Goal: Information Seeking & Learning: Learn about a topic

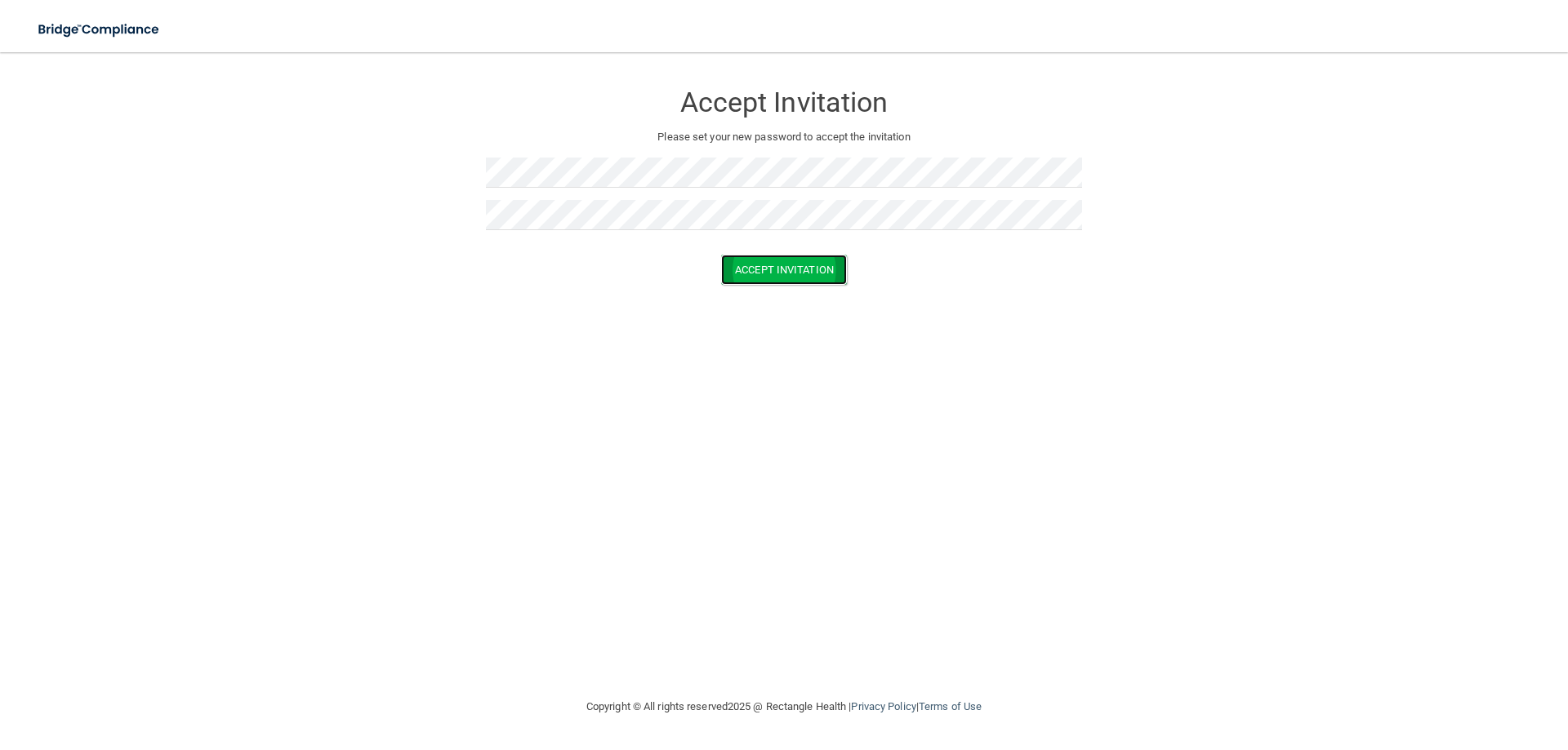
click at [780, 275] on button "Accept Invitation" at bounding box center [783, 269] width 125 height 30
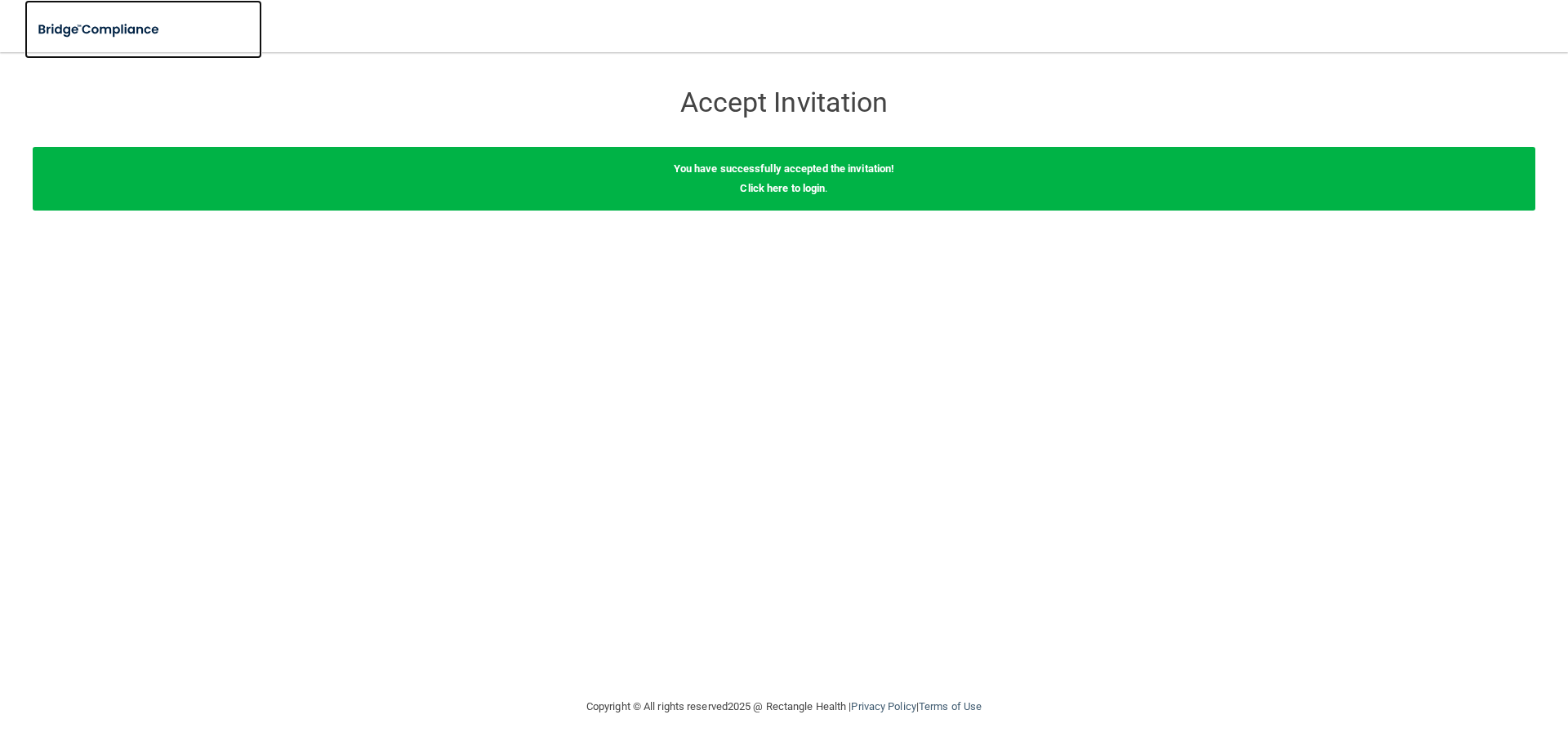
click at [85, 28] on img at bounding box center [100, 29] width 150 height 34
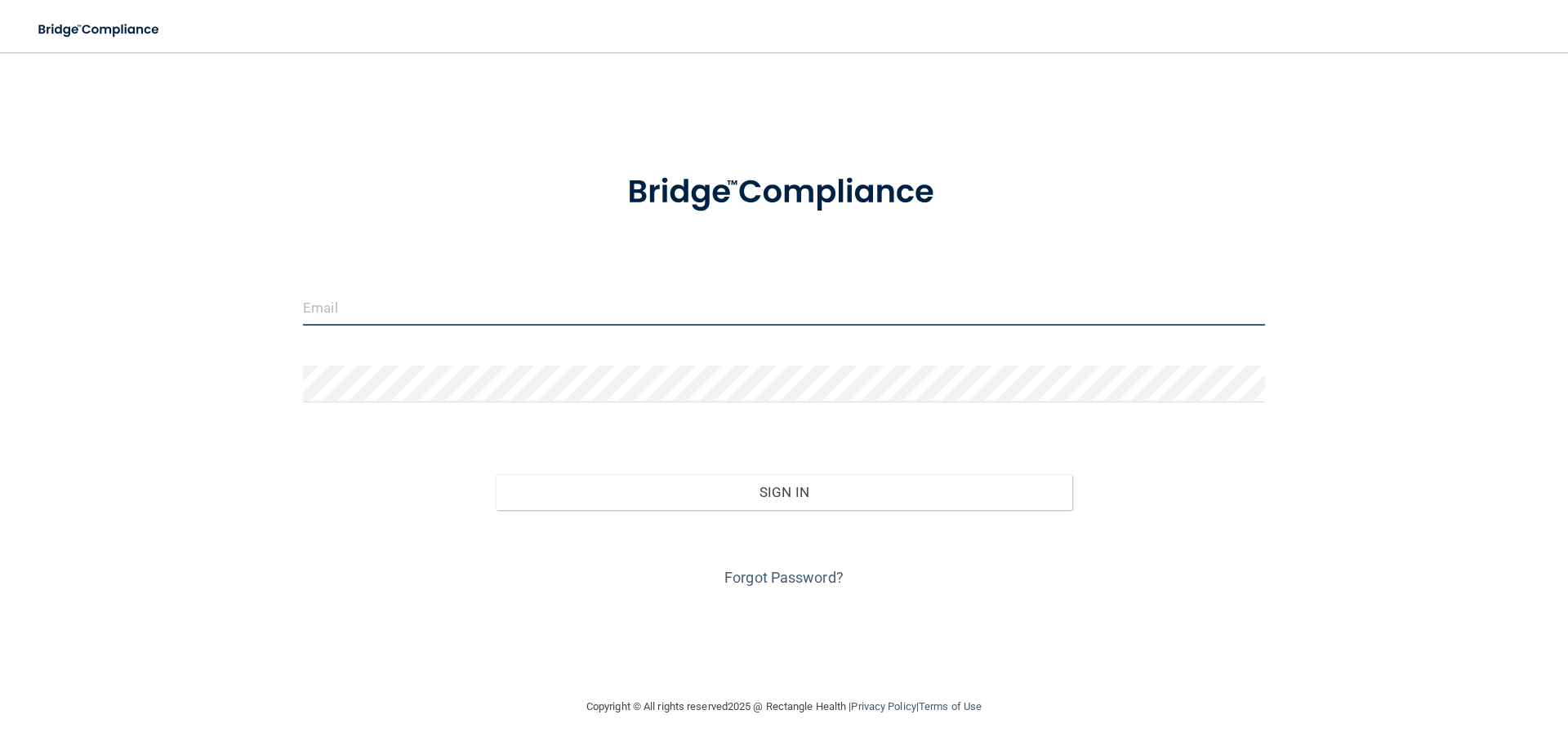
click at [326, 307] on input "email" at bounding box center [784, 308] width 962 height 37
type input "[EMAIL_ADDRESS][DOMAIN_NAME]"
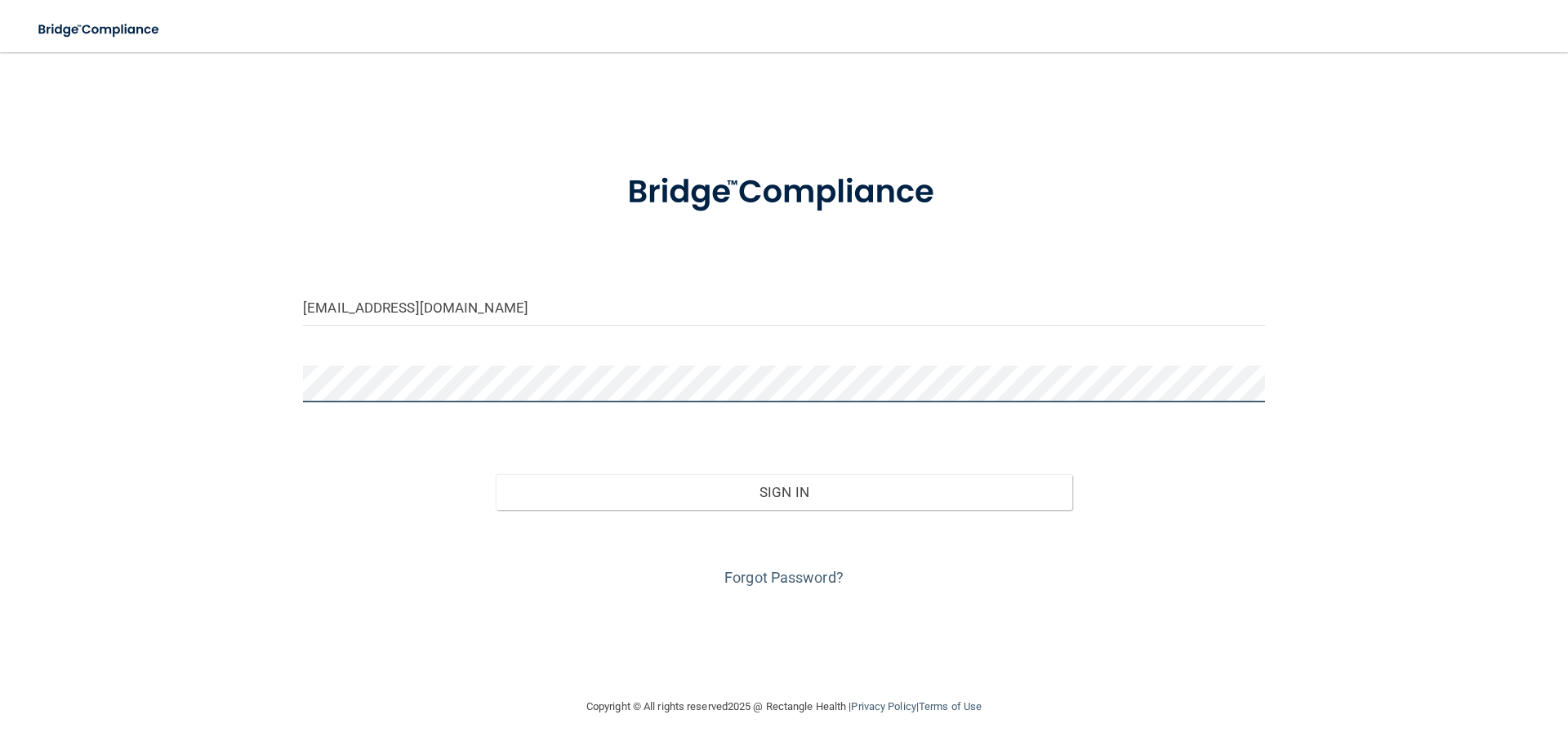
click at [495, 474] on button "Sign In" at bounding box center [784, 492] width 577 height 36
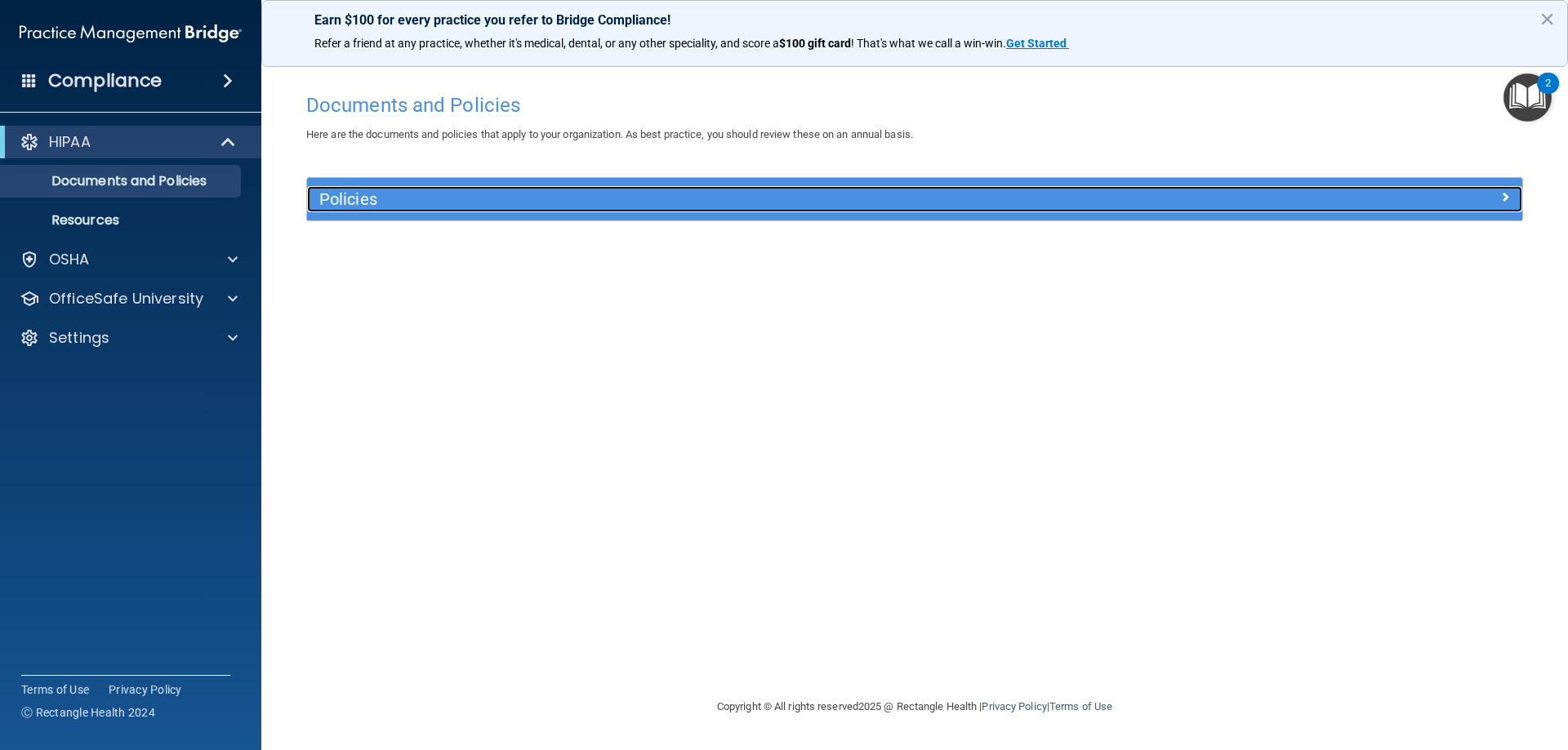
click at [403, 196] on h5 "Policies" at bounding box center [763, 200] width 887 height 18
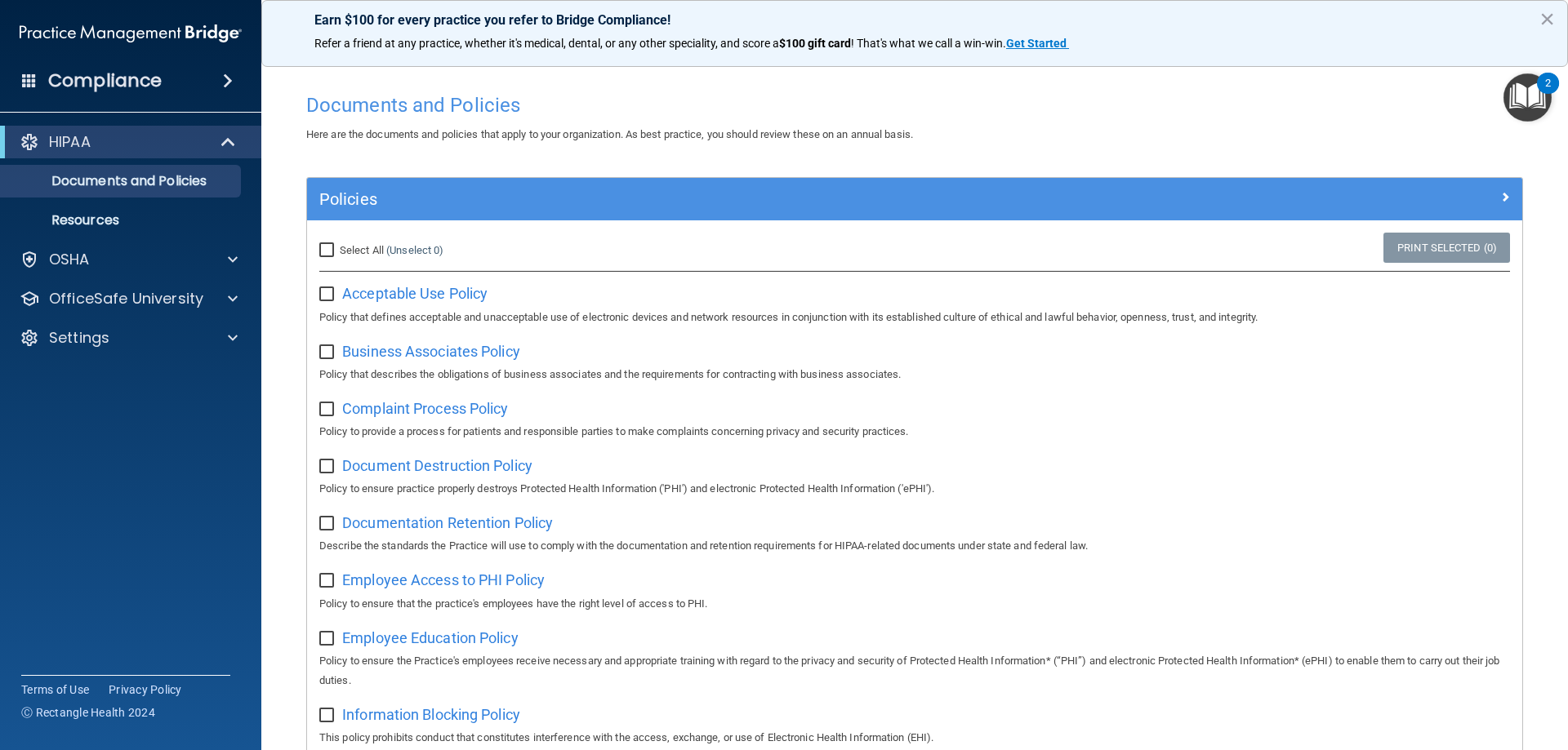
click at [328, 296] on input "checkbox" at bounding box center [329, 295] width 19 height 13
checkbox input "true"
click at [325, 353] on input "checkbox" at bounding box center [329, 353] width 19 height 13
checkbox input "true"
click at [326, 411] on input "checkbox" at bounding box center [329, 409] width 19 height 13
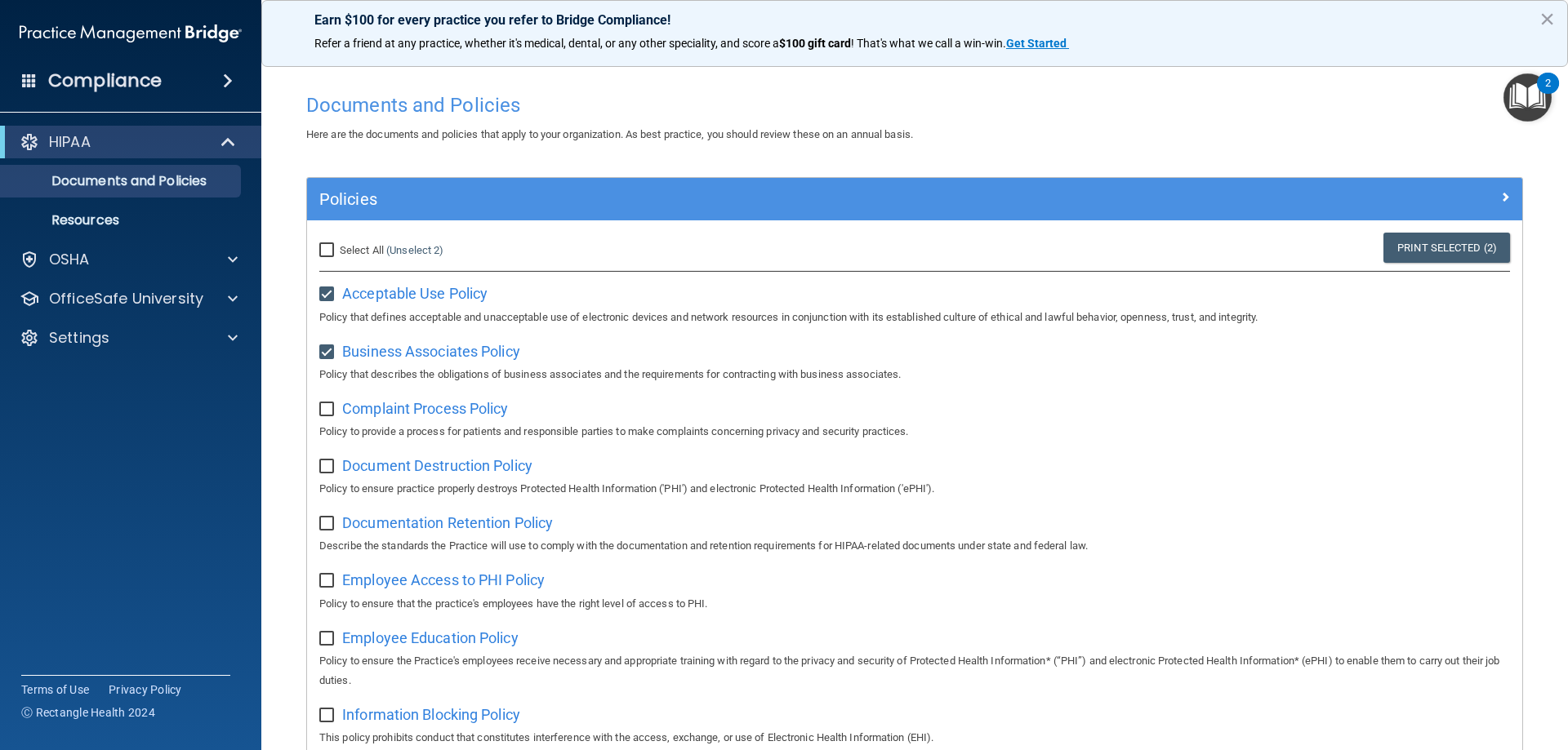
checkbox input "true"
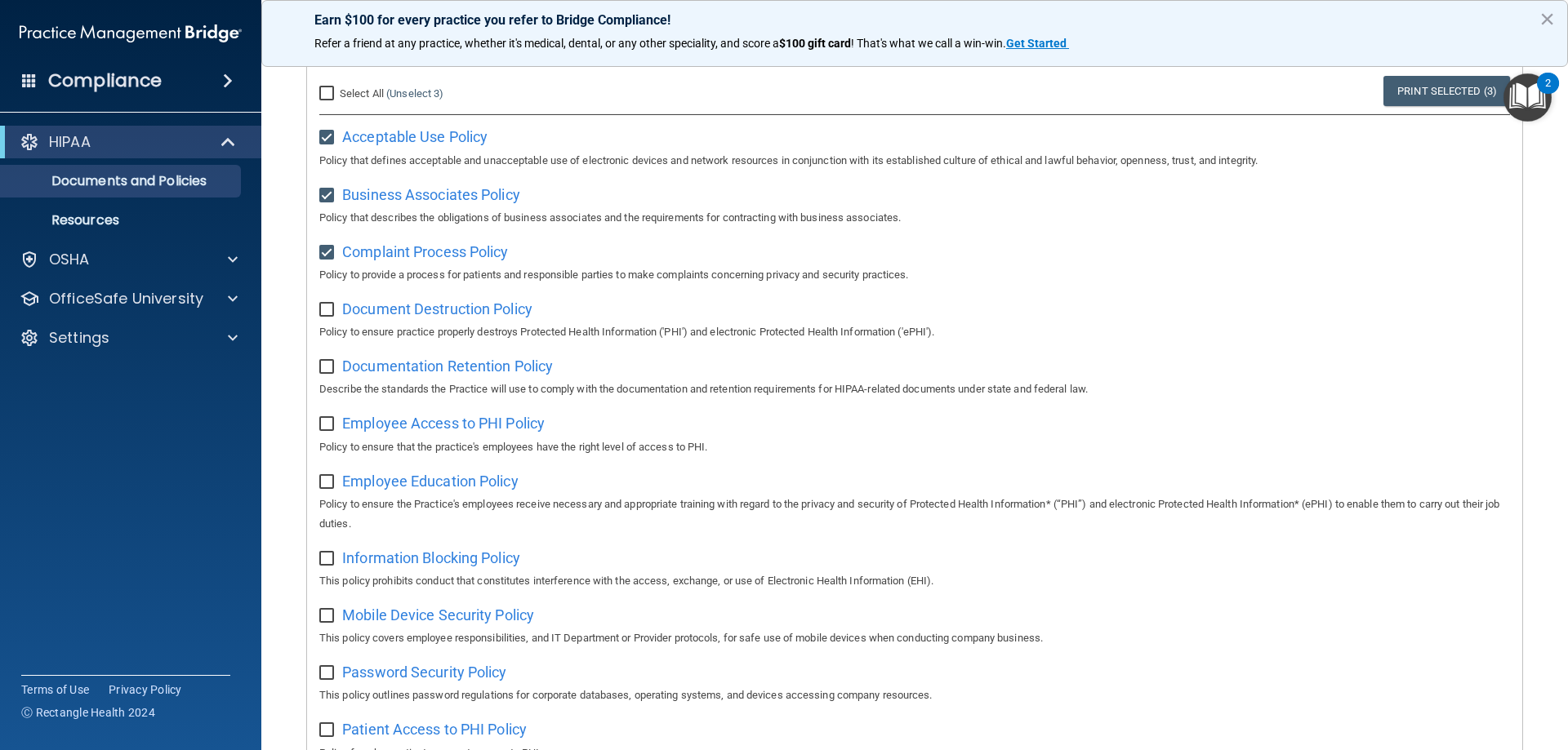
scroll to position [163, 0]
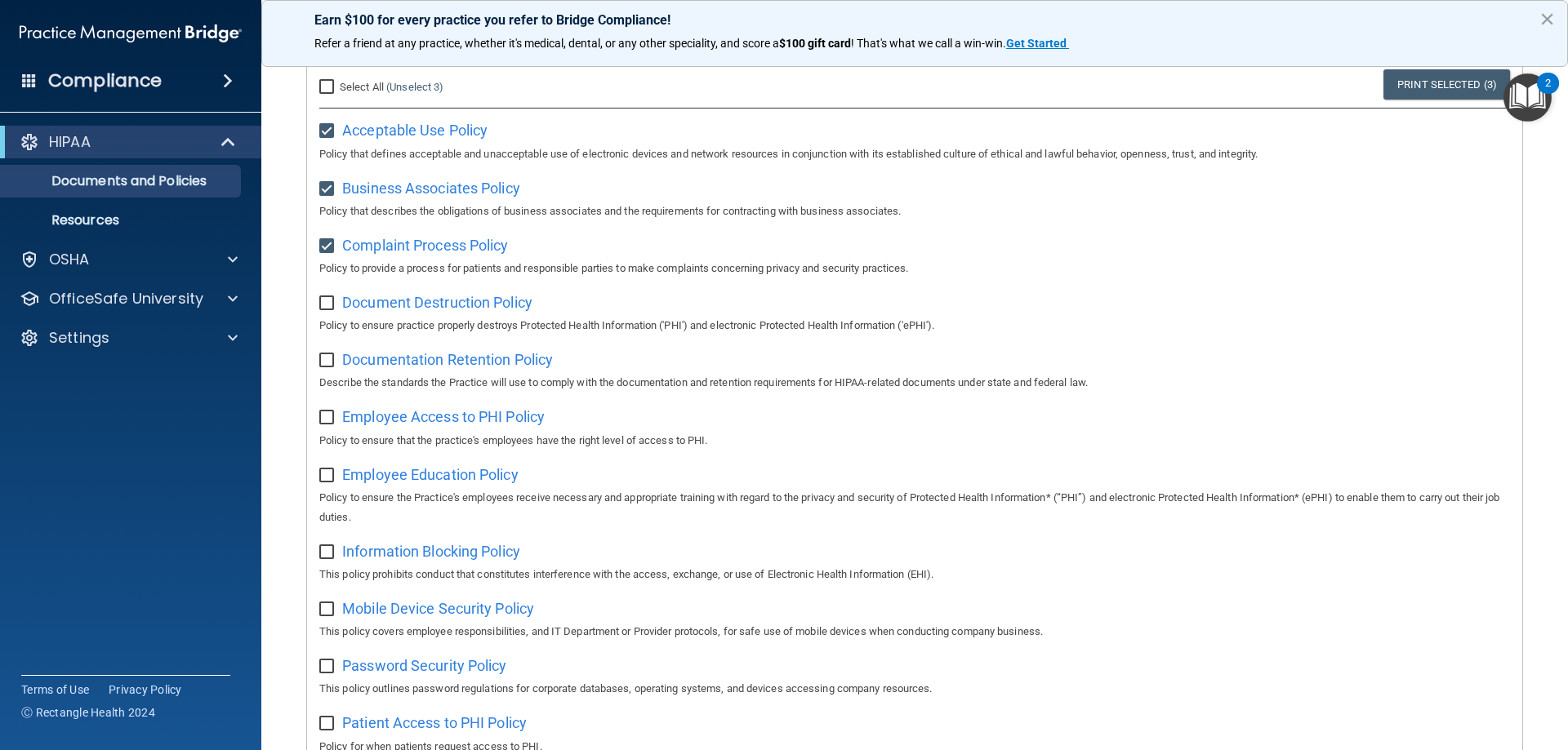
click at [333, 309] on input "checkbox" at bounding box center [329, 304] width 19 height 13
checkbox input "true"
click at [328, 364] on input "checkbox" at bounding box center [329, 361] width 19 height 13
checkbox input "true"
click at [327, 418] on input "checkbox" at bounding box center [329, 418] width 19 height 13
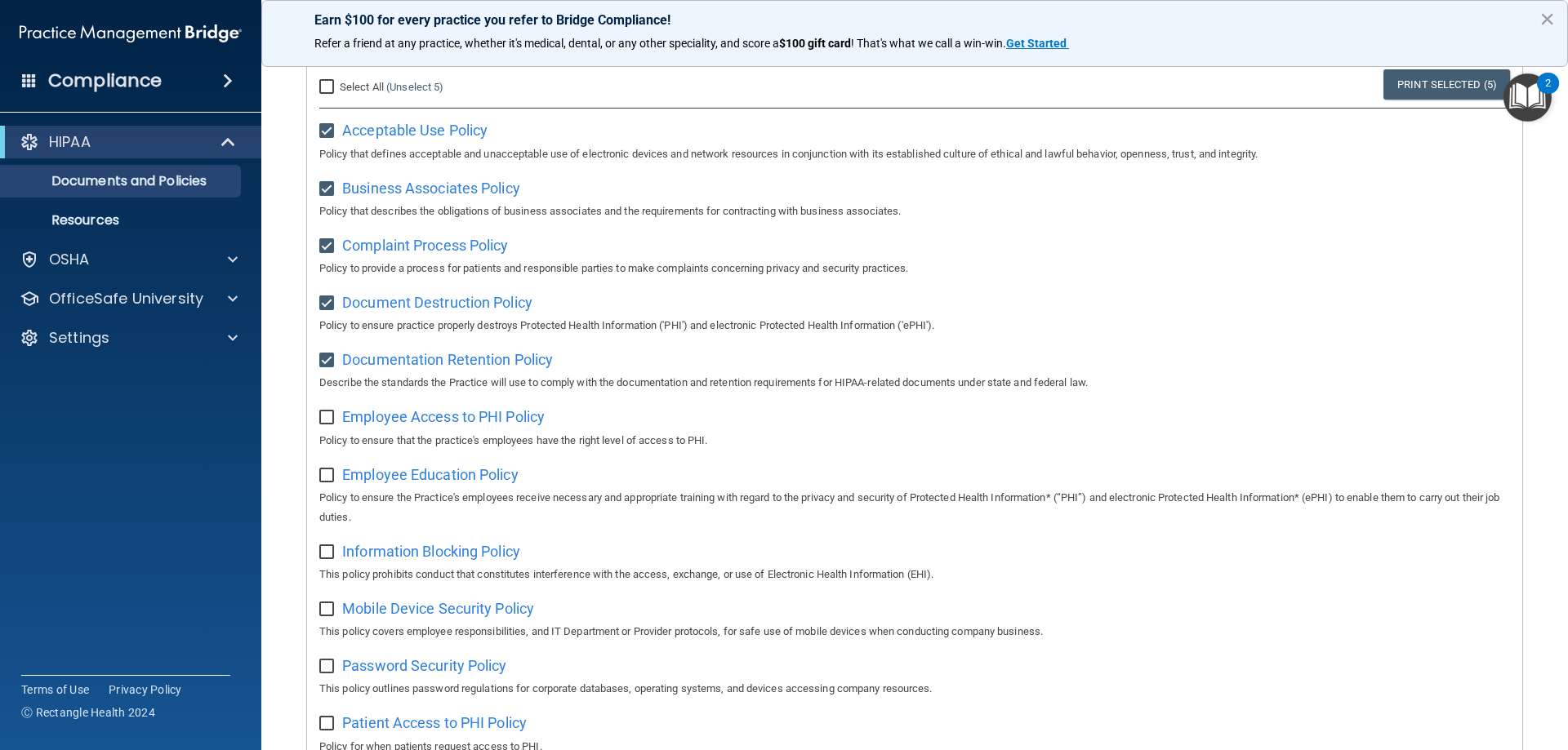
checkbox input "true"
click at [325, 475] on input "checkbox" at bounding box center [329, 476] width 19 height 13
checkbox input "true"
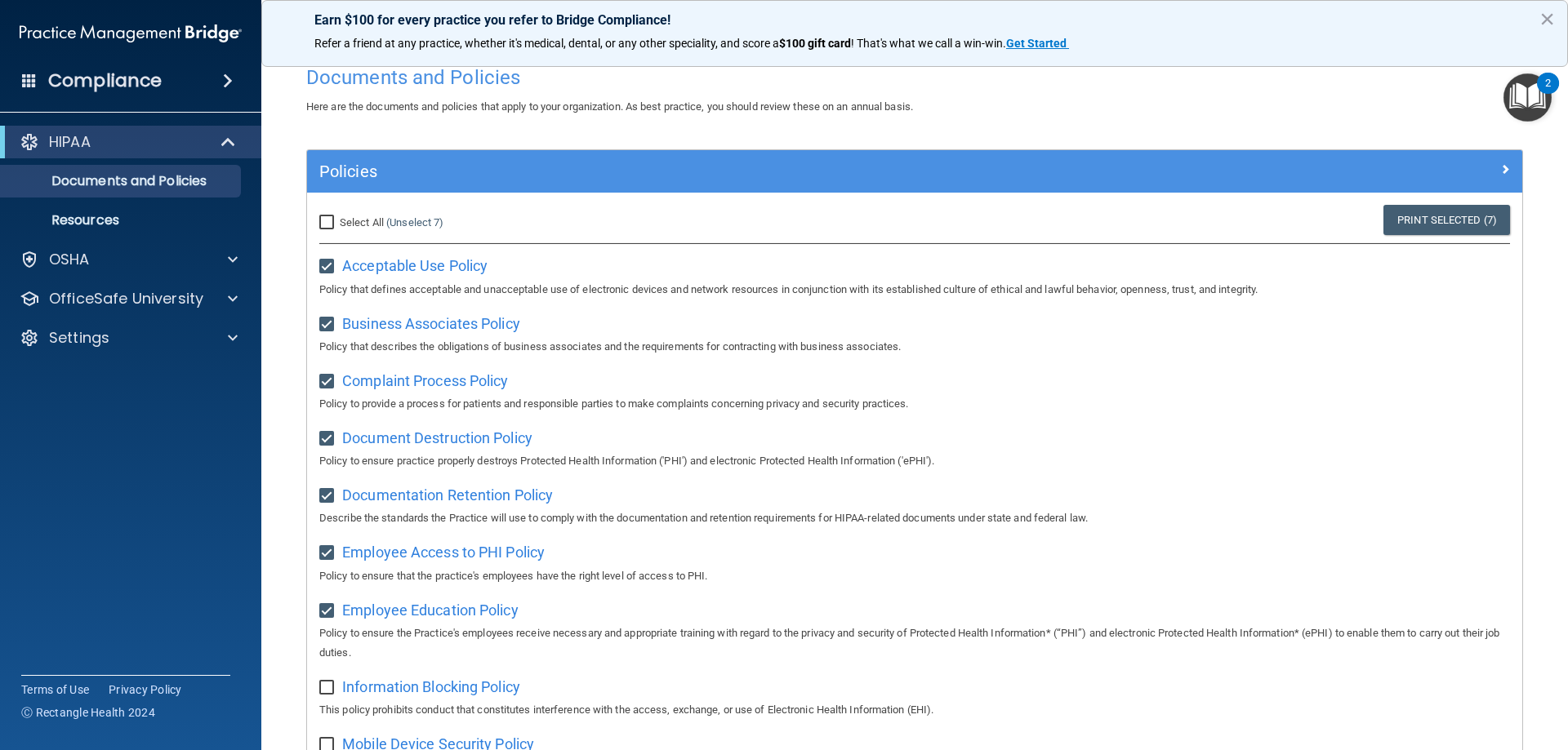
scroll to position [0, 0]
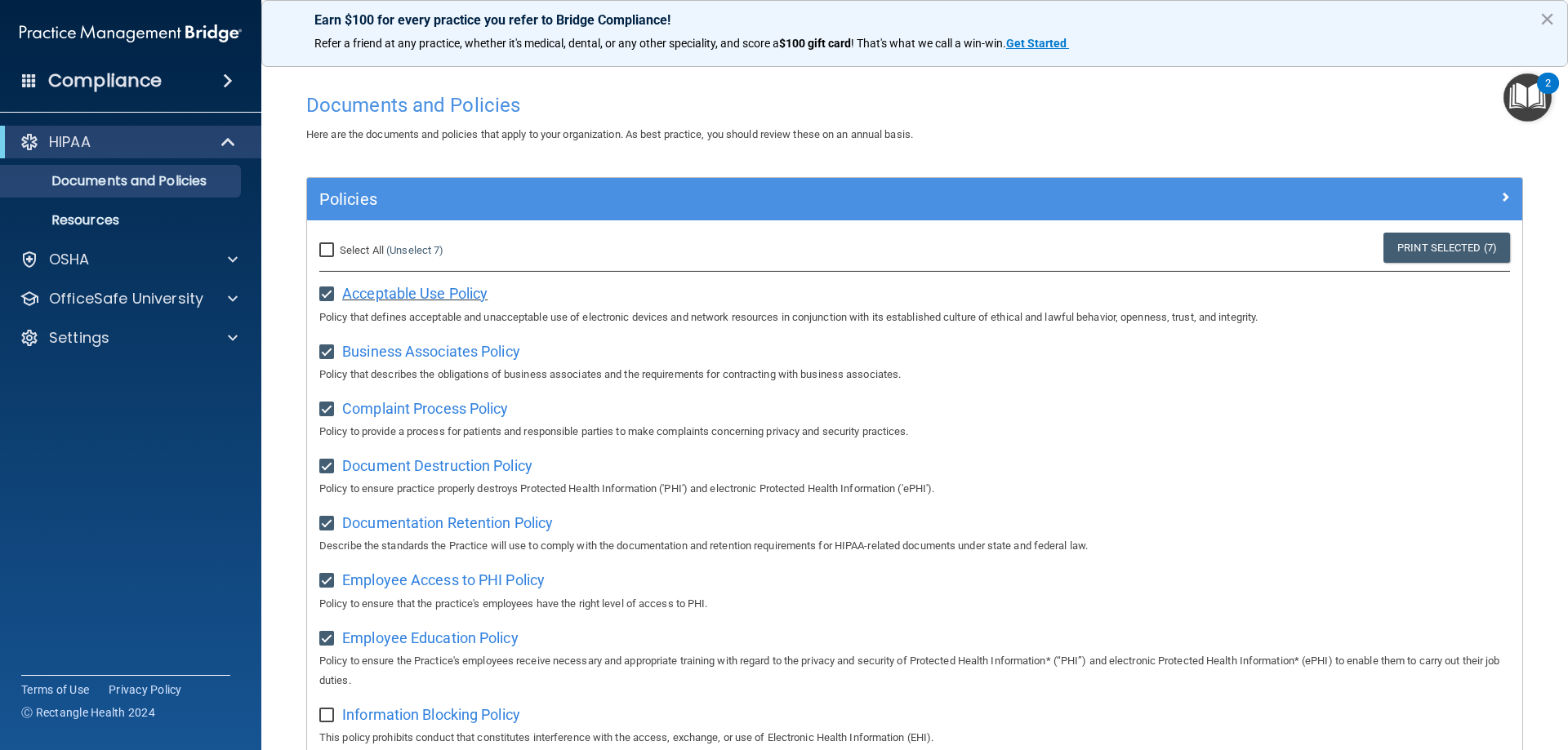
click at [403, 289] on span "Acceptable Use Policy" at bounding box center [415, 293] width 146 height 17
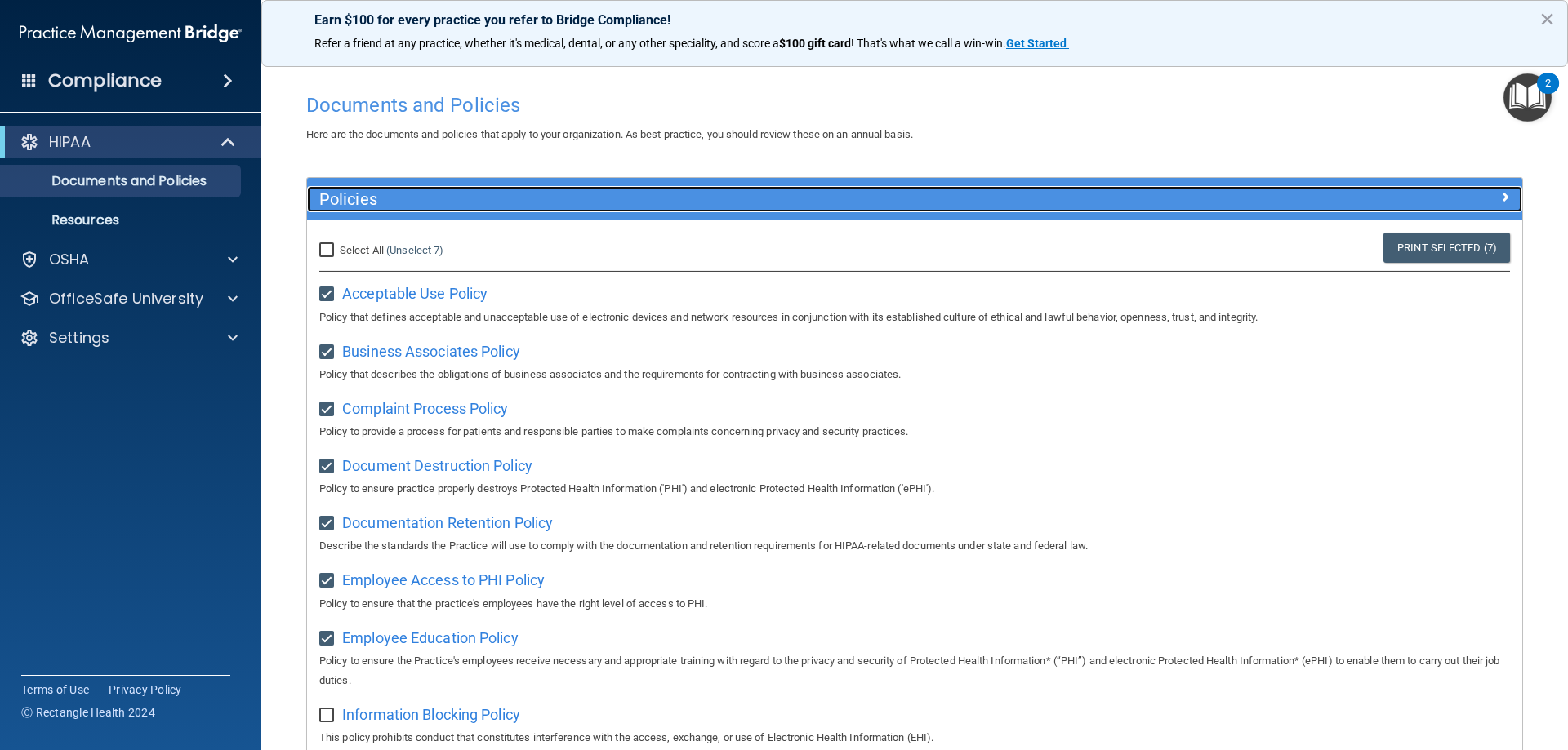
click at [1497, 206] on div at bounding box center [1370, 195] width 304 height 19
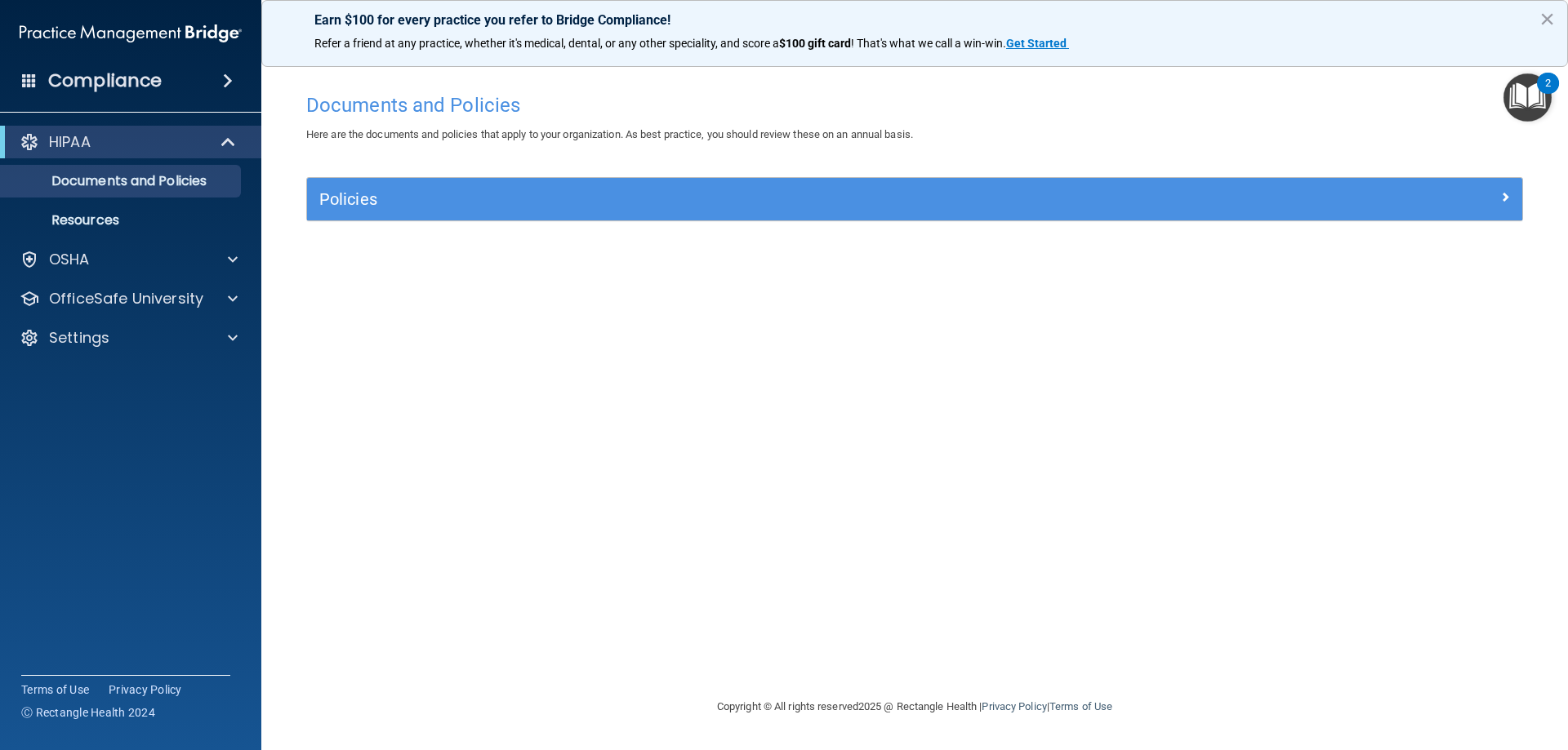
click at [494, 217] on div "Policies" at bounding box center [914, 199] width 1215 height 42
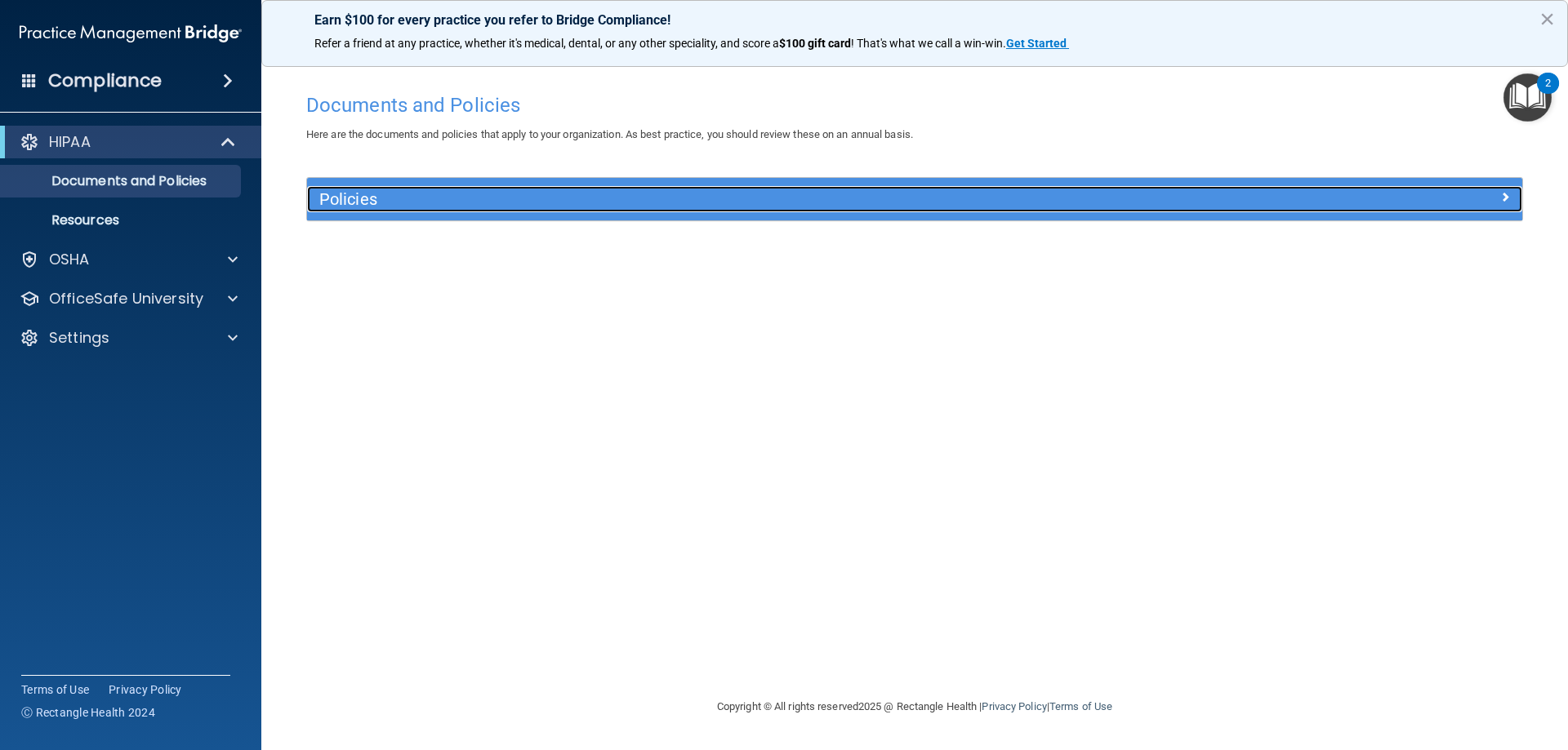
click at [485, 194] on h5 "Policies" at bounding box center [763, 200] width 887 height 18
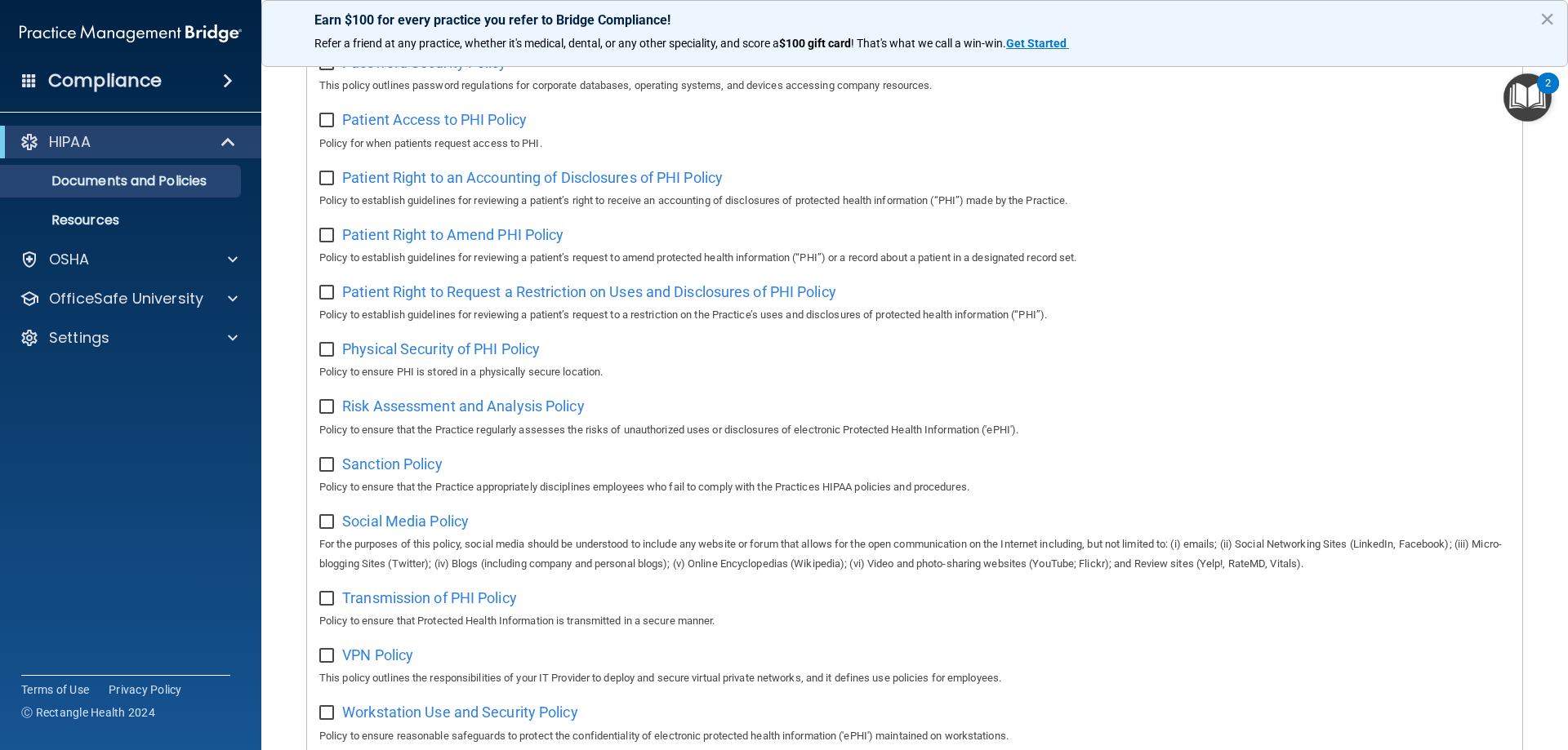
scroll to position [817, 0]
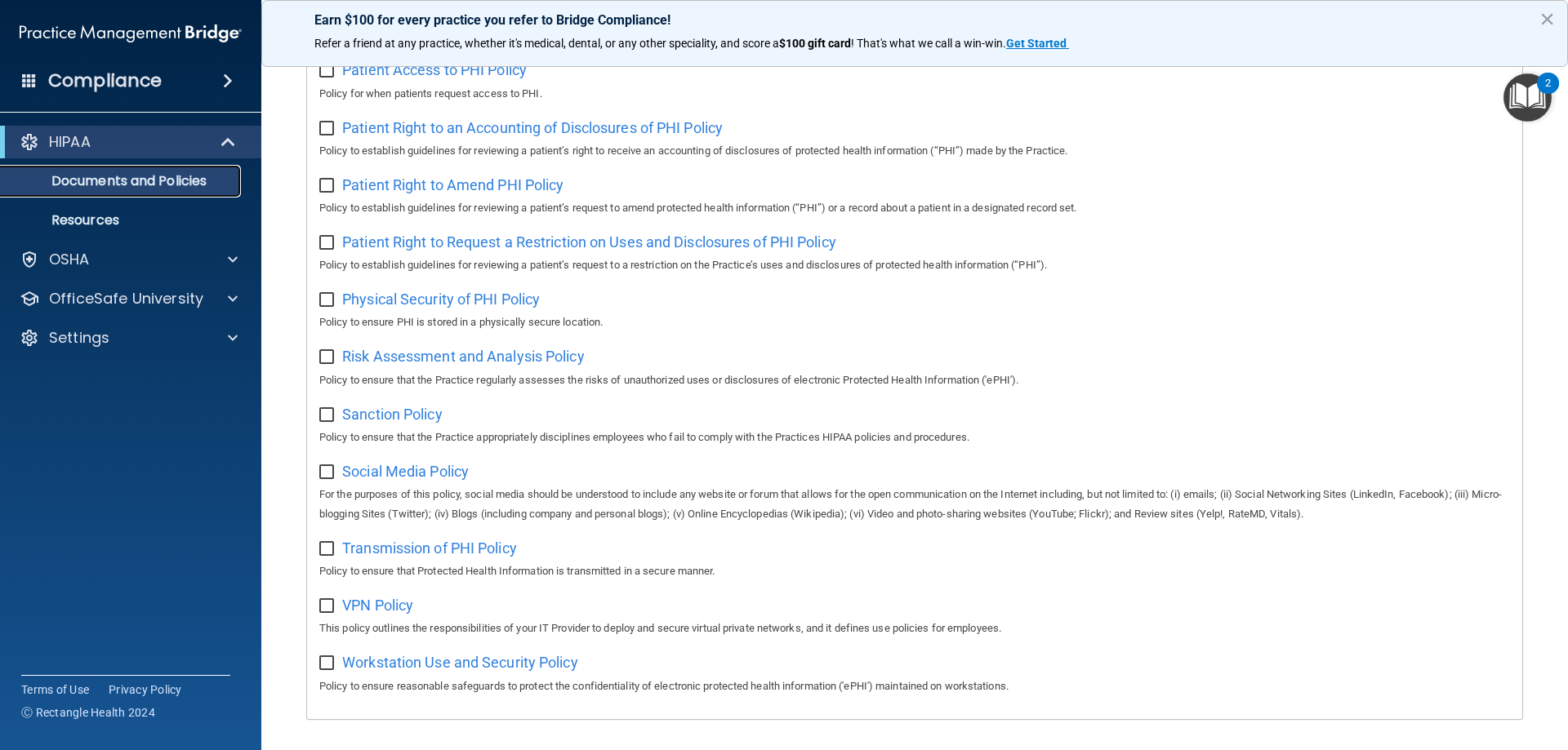
click at [122, 187] on p "Documents and Policies" at bounding box center [122, 181] width 223 height 16
click at [118, 263] on div "OSHA" at bounding box center [108, 259] width 202 height 19
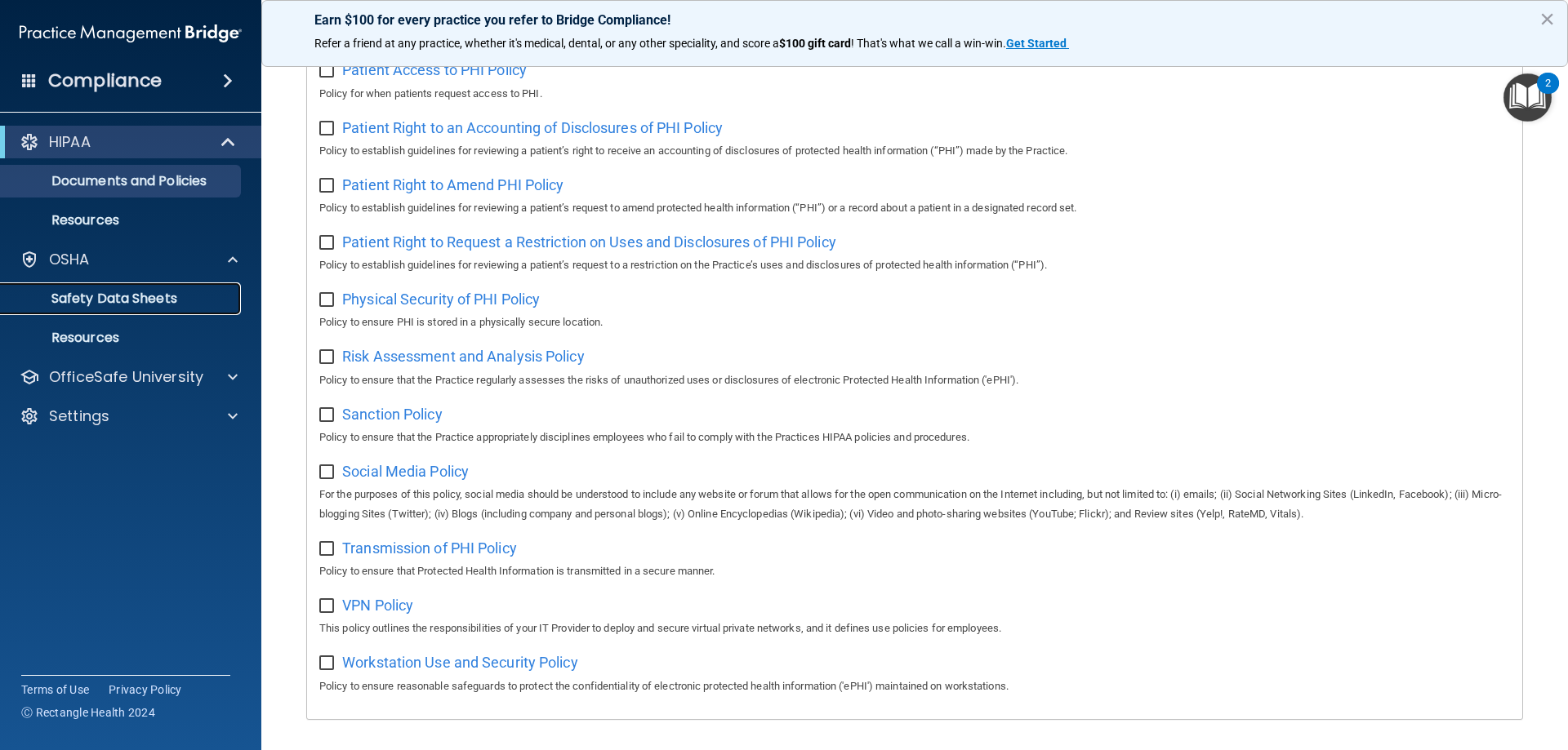
click at [120, 297] on p "Safety Data Sheets" at bounding box center [122, 299] width 223 height 16
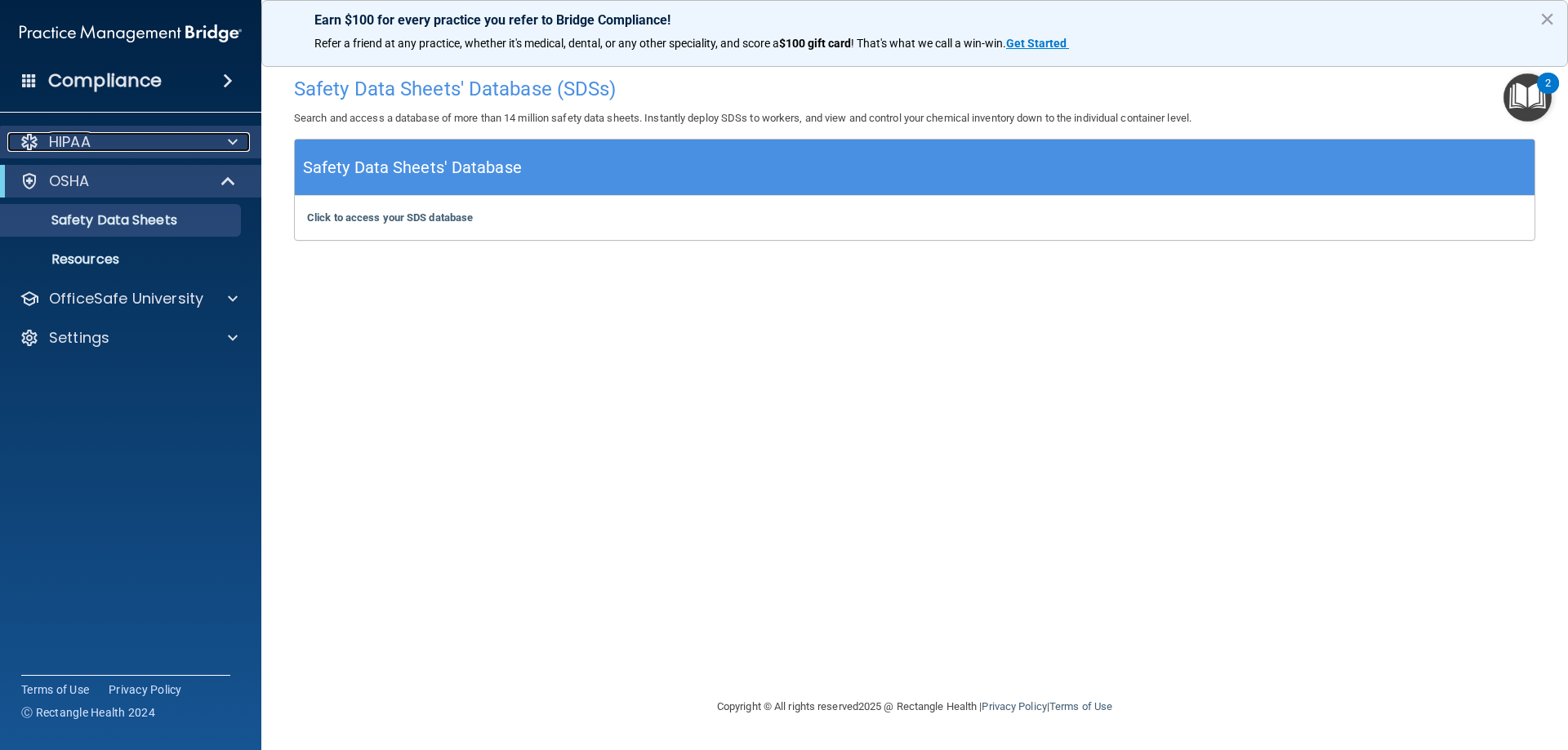
click at [71, 147] on p "HIPAA" at bounding box center [69, 141] width 41 height 19
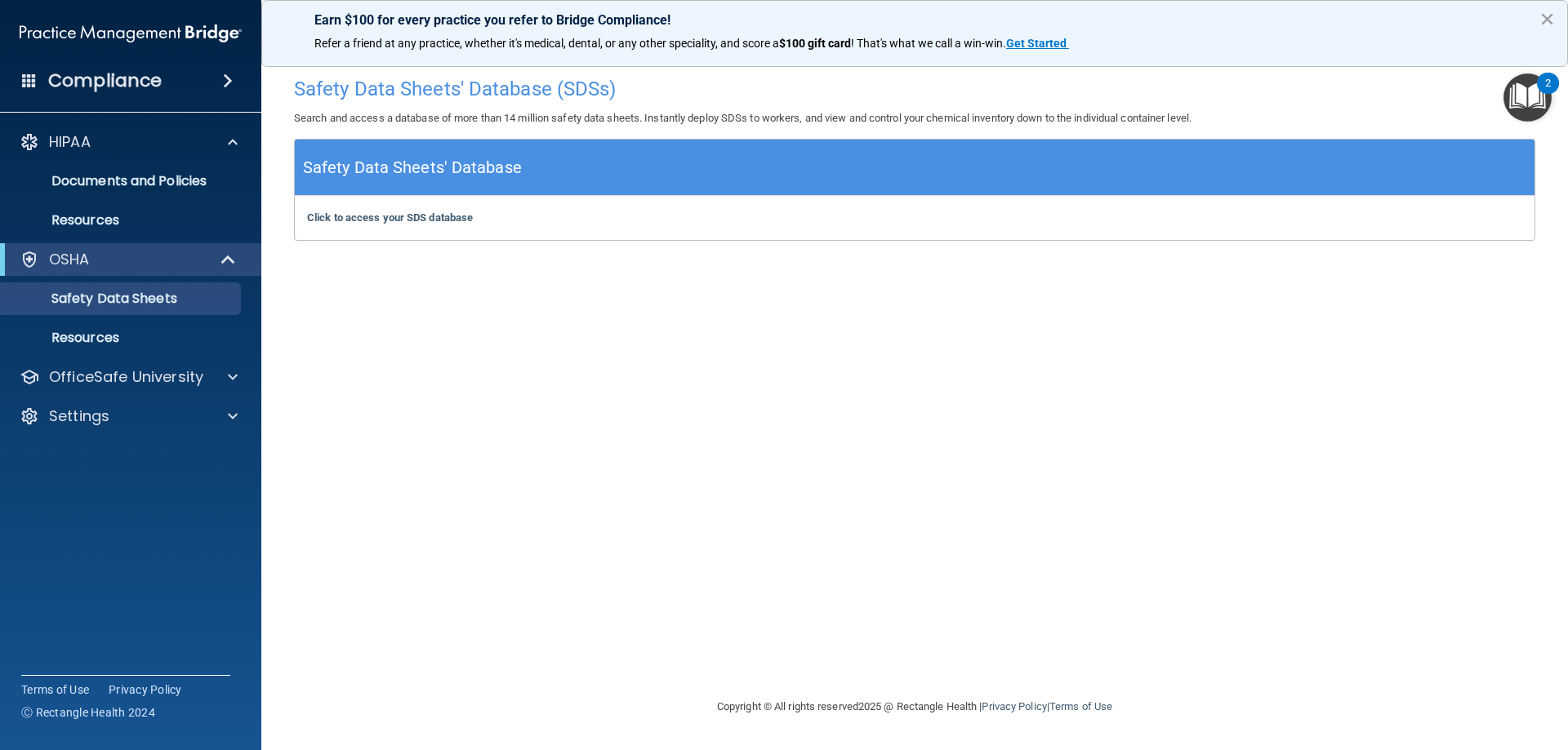
click at [133, 83] on h4 "Compliance" at bounding box center [105, 81] width 114 height 23
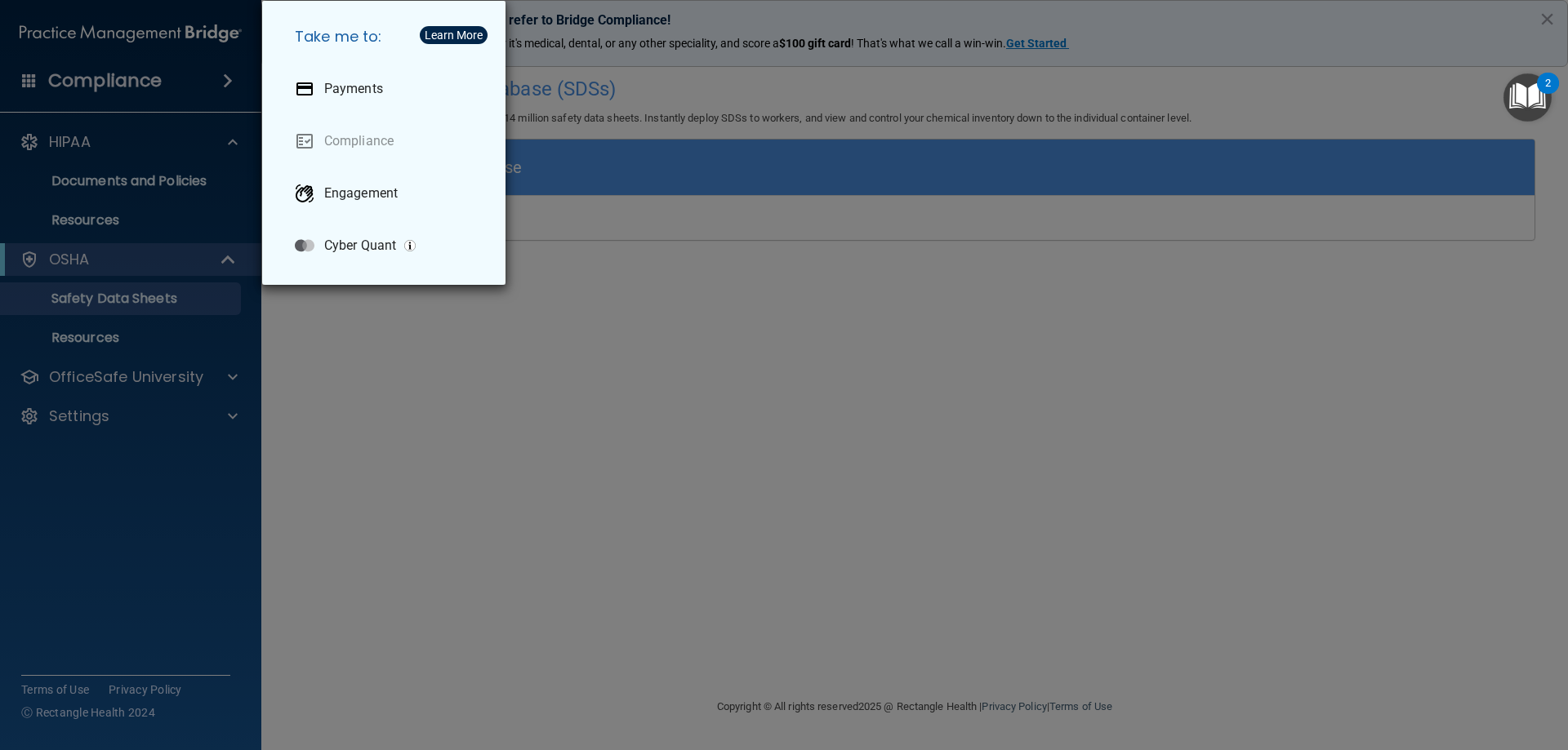
click at [142, 155] on div "Take me to: Payments Compliance Engagement Cyber Quant" at bounding box center [784, 375] width 1568 height 750
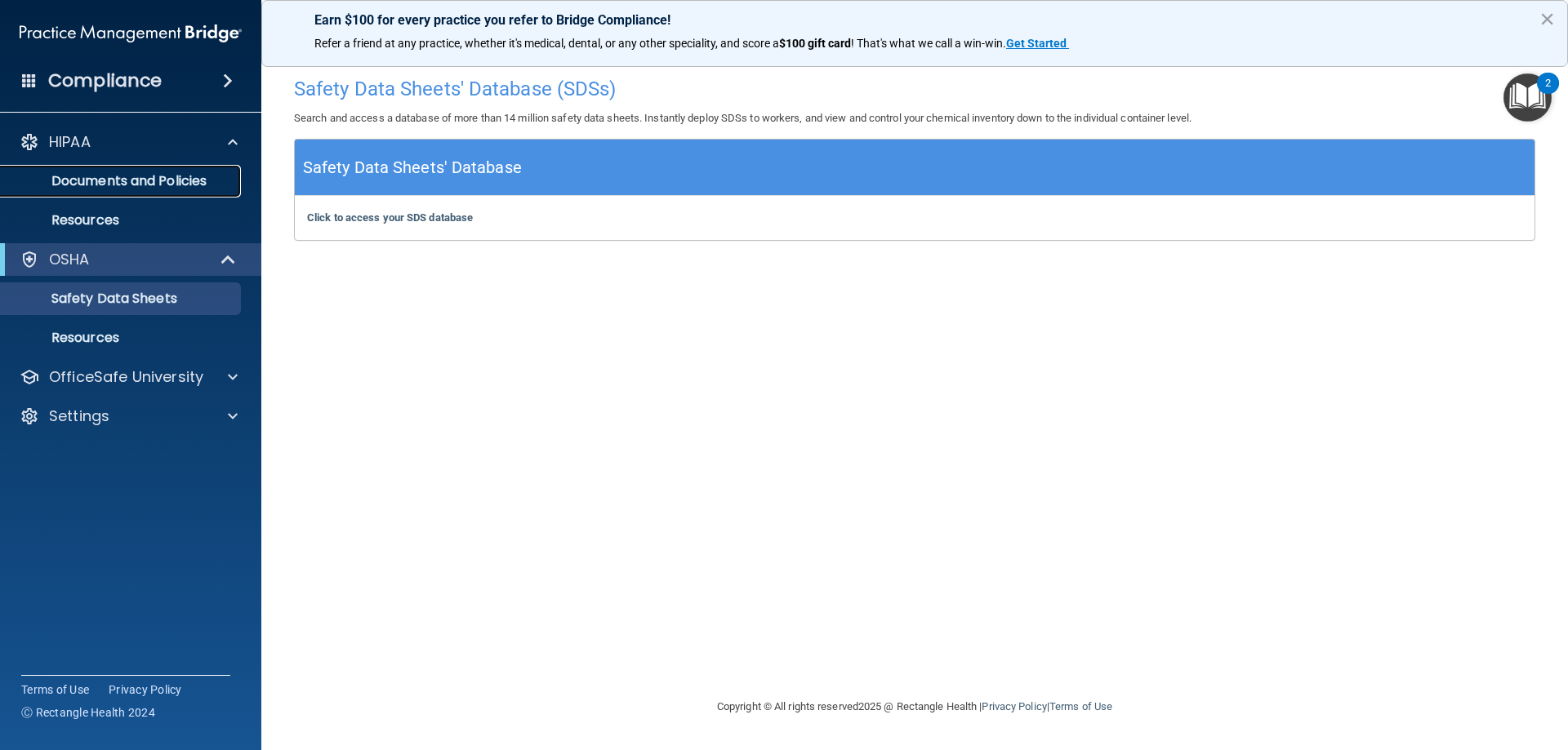
click at [177, 188] on p "Documents and Policies" at bounding box center [122, 181] width 223 height 16
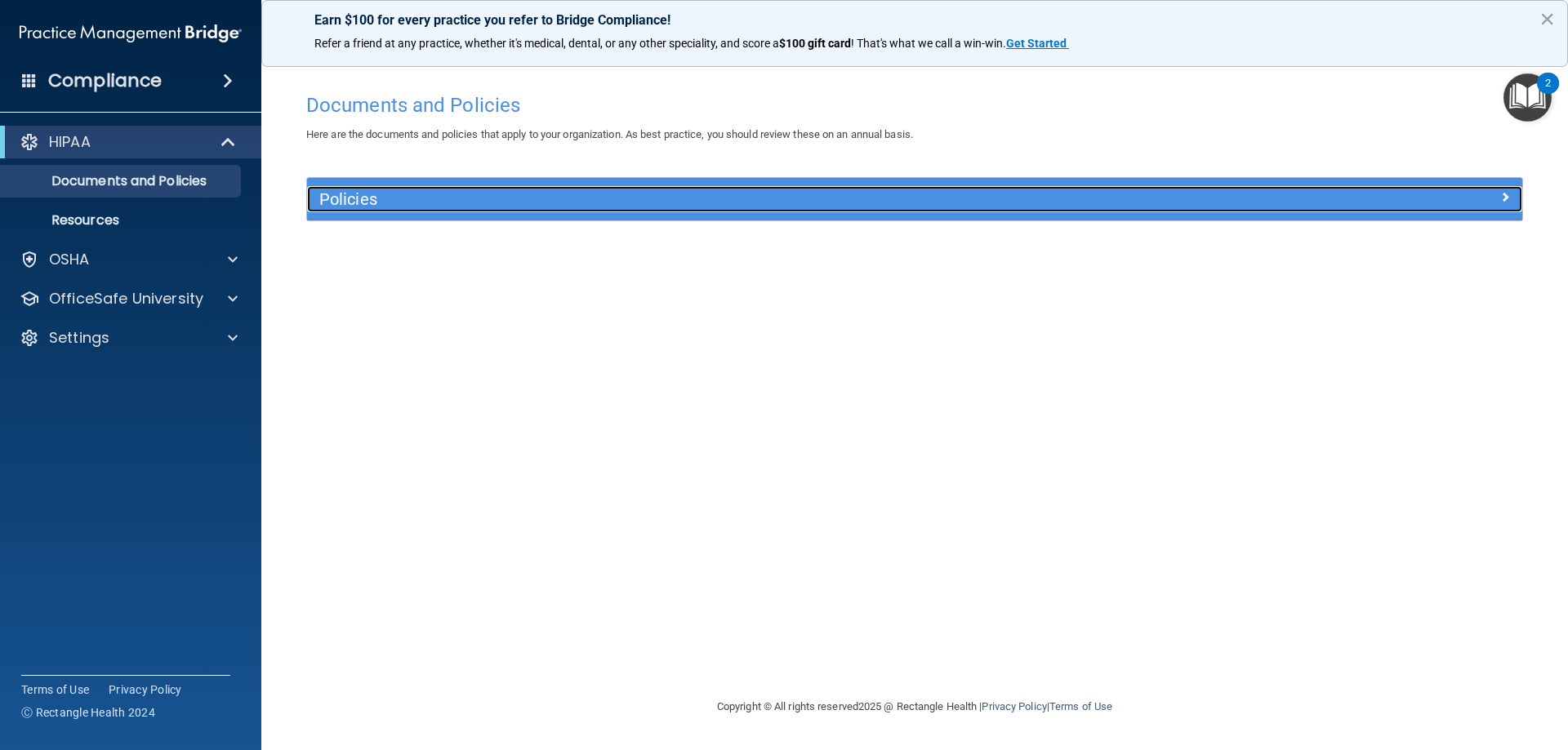
click at [722, 193] on h5 "Policies" at bounding box center [763, 200] width 887 height 18
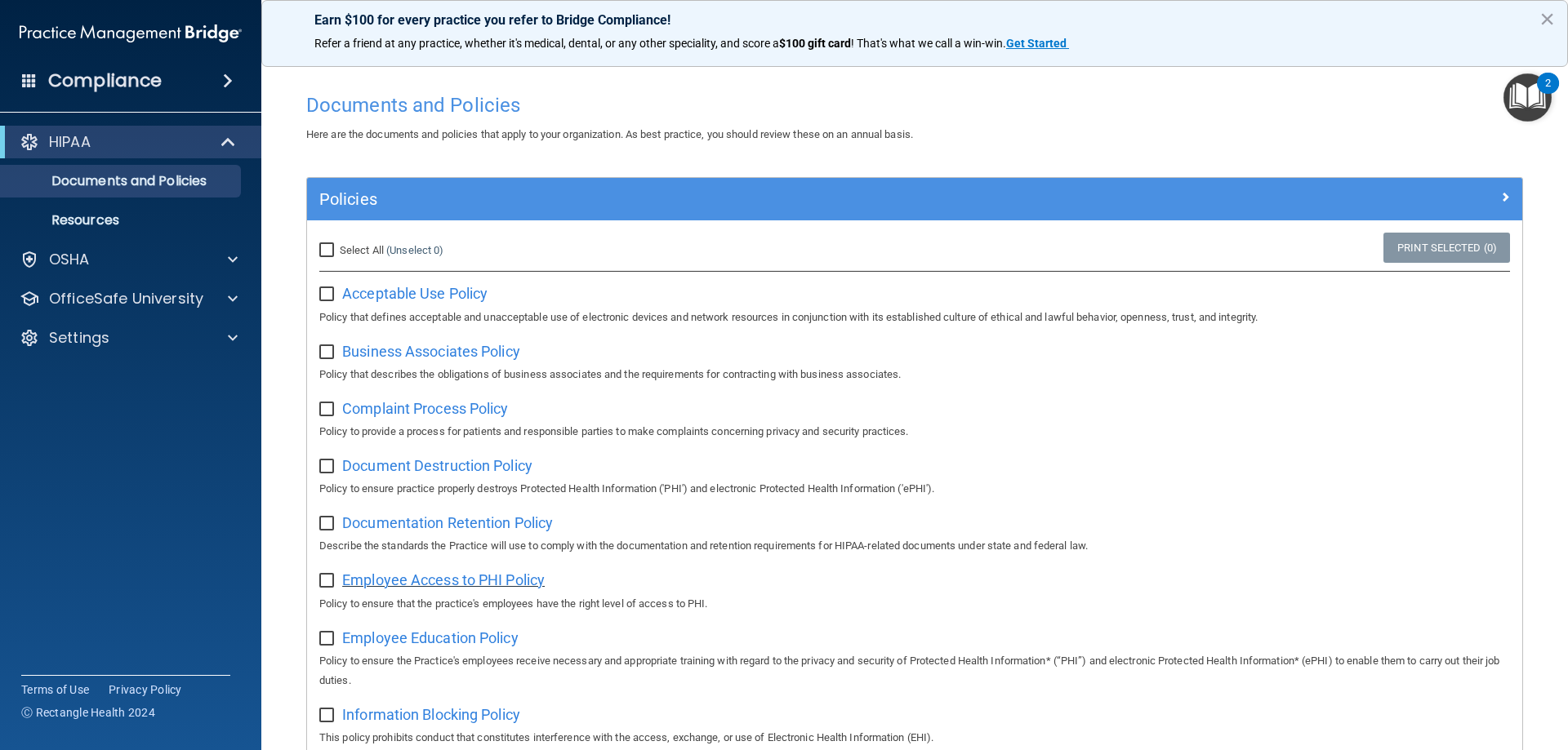
click at [542, 589] on span "Employee Access to PHI Policy" at bounding box center [443, 580] width 202 height 17
click at [197, 296] on p "OfficeSafe University" at bounding box center [125, 299] width 155 height 19
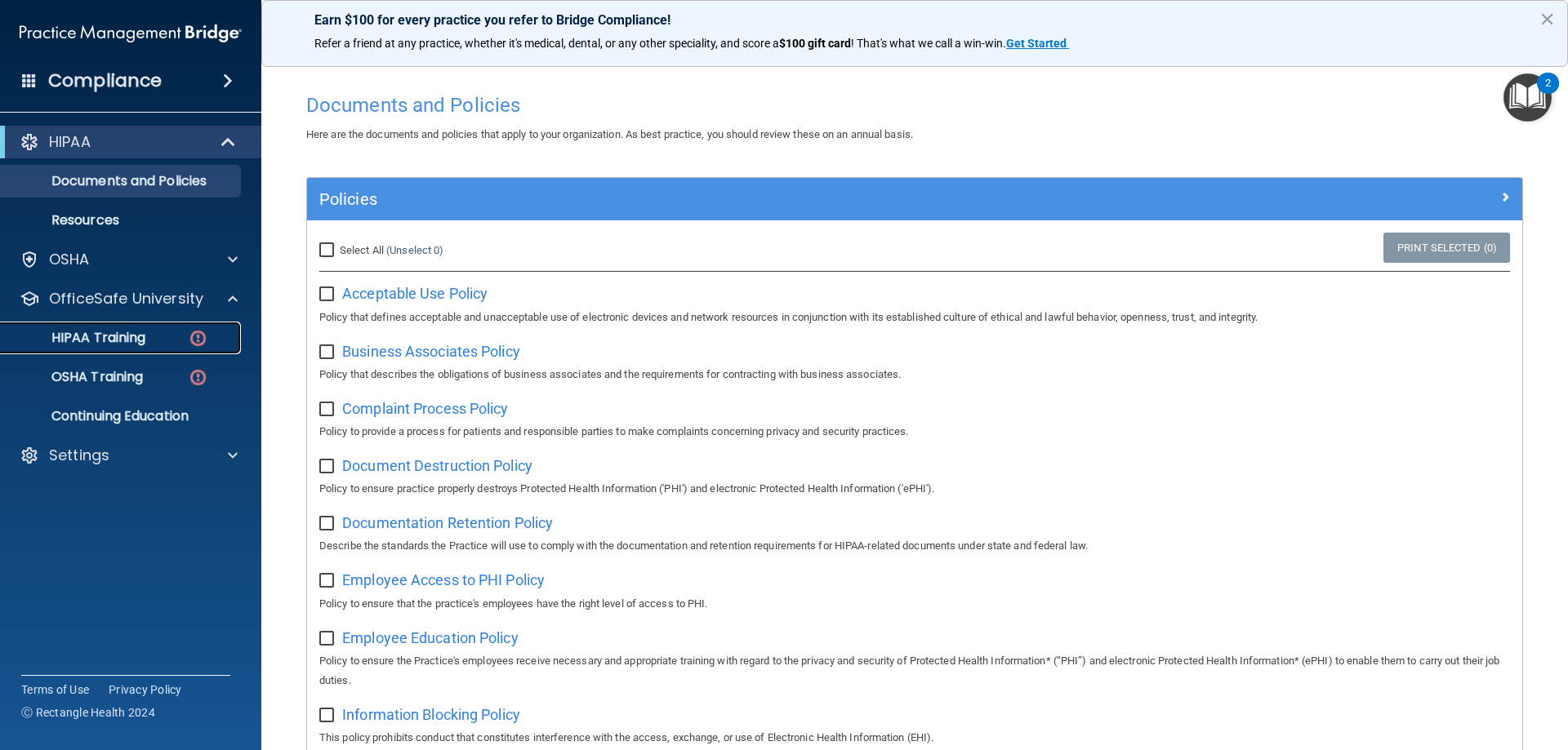
click at [122, 340] on p "HIPAA Training" at bounding box center [78, 338] width 135 height 16
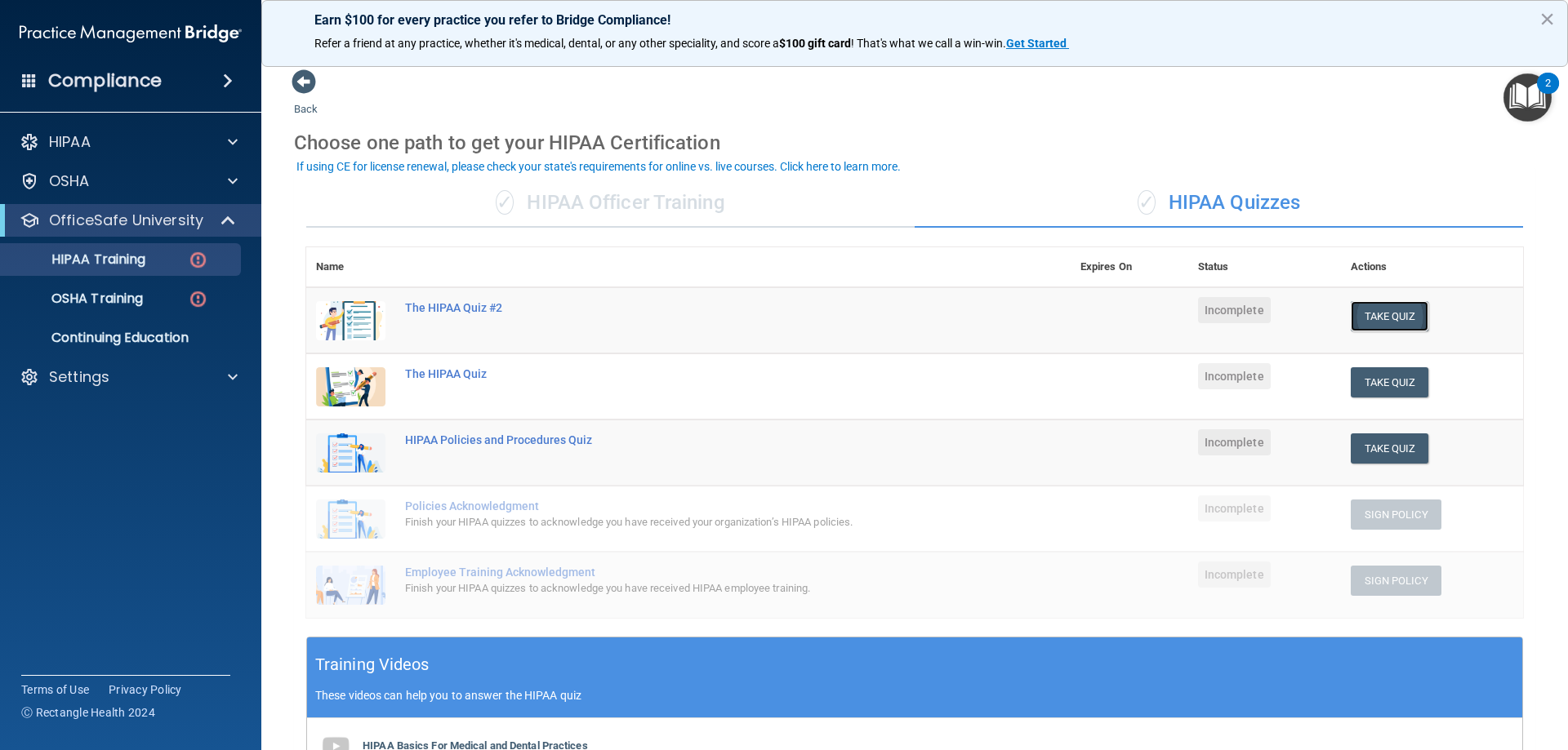
click at [1379, 325] on button "Take Quiz" at bounding box center [1390, 316] width 79 height 30
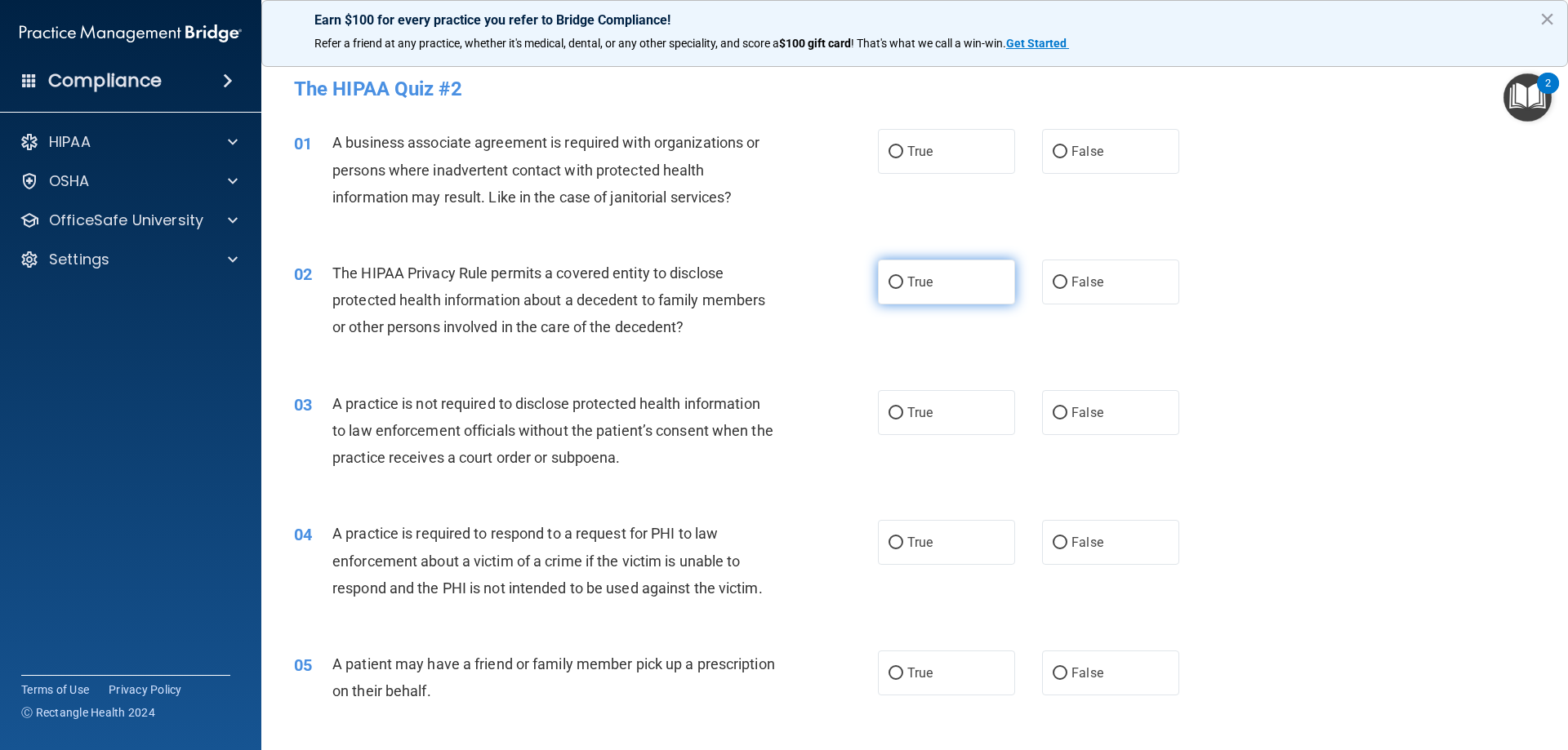
click at [892, 283] on input "True" at bounding box center [896, 282] width 15 height 12
radio input "true"
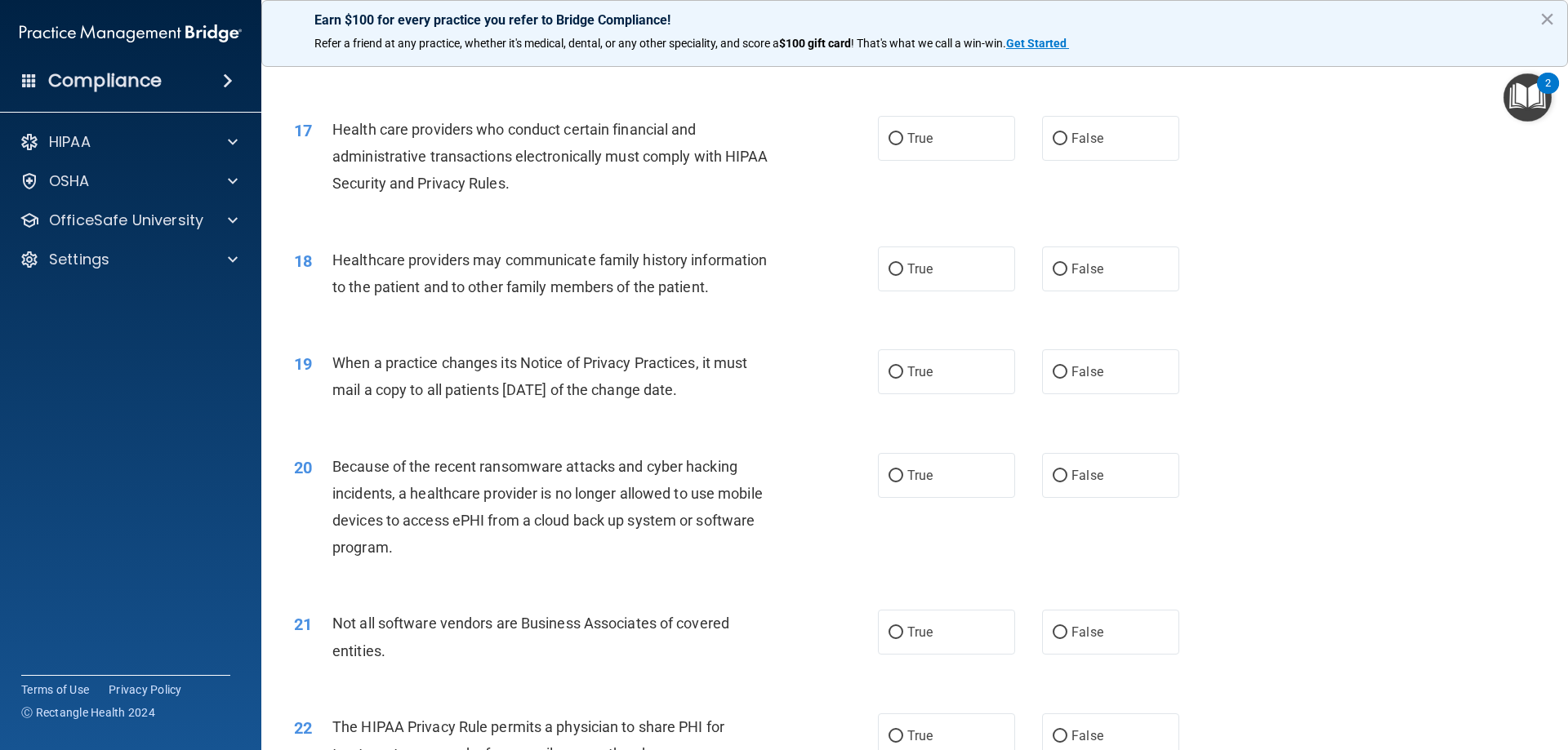
scroll to position [2204, 0]
